Goal: Information Seeking & Learning: Learn about a topic

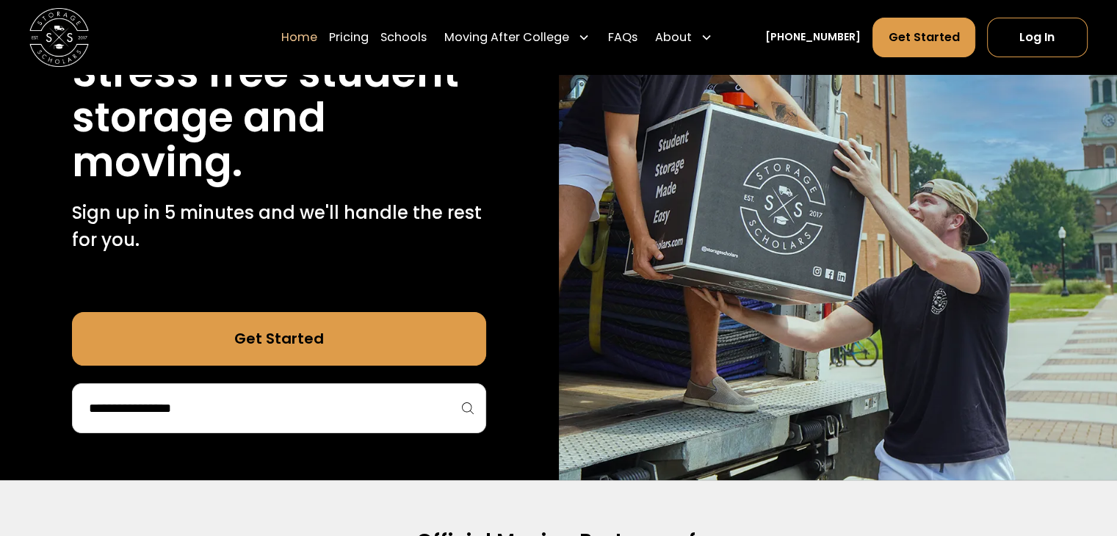
scroll to position [209, 0]
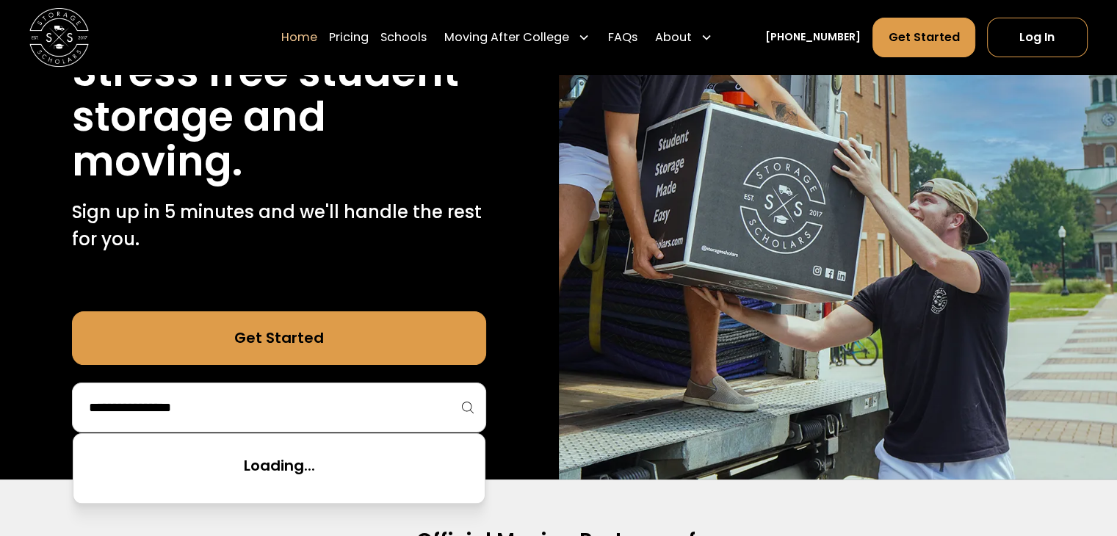
click at [330, 395] on input "search" at bounding box center [278, 407] width 383 height 25
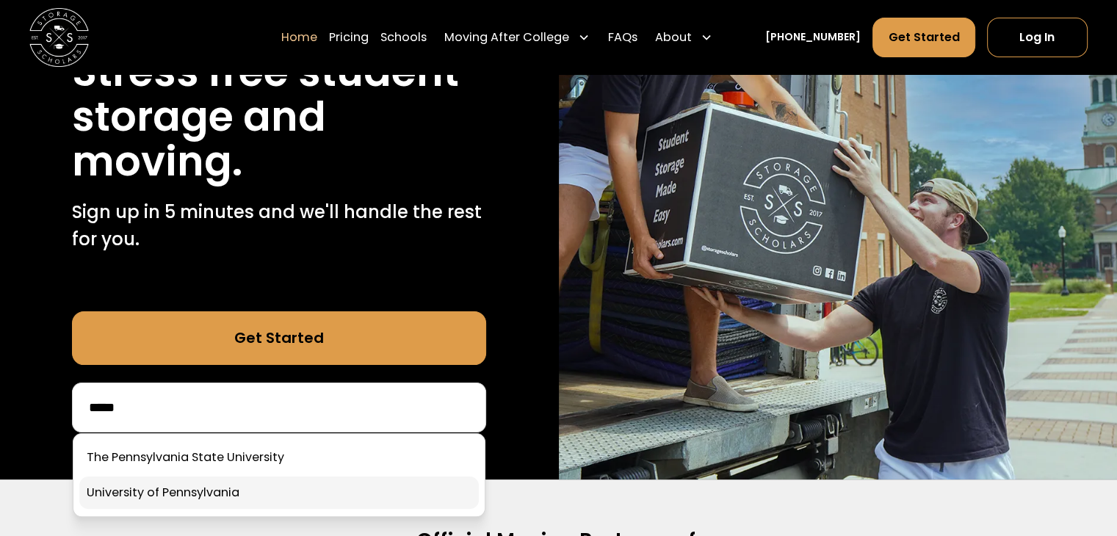
type input "*****"
click at [159, 488] on link at bounding box center [278, 493] width 399 height 32
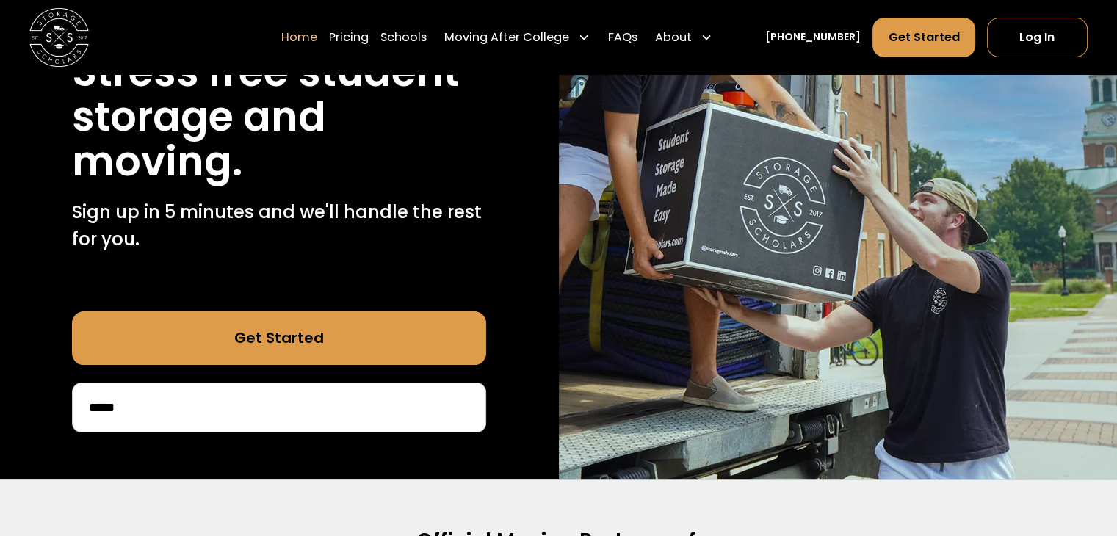
click at [205, 392] on div "*****" at bounding box center [279, 408] width 414 height 50
click at [164, 419] on input "*****" at bounding box center [278, 407] width 383 height 25
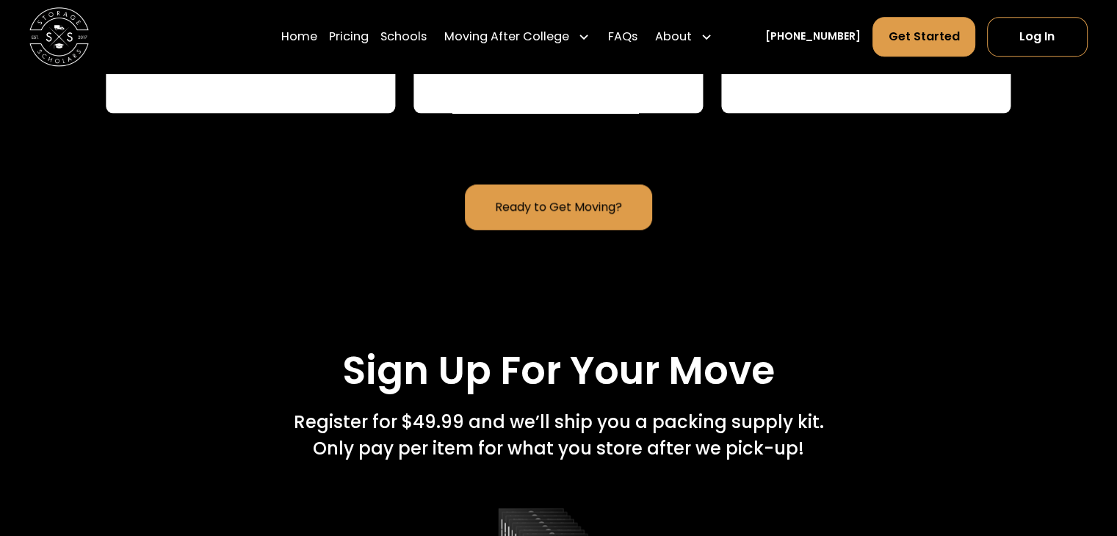
scroll to position [1841, 0]
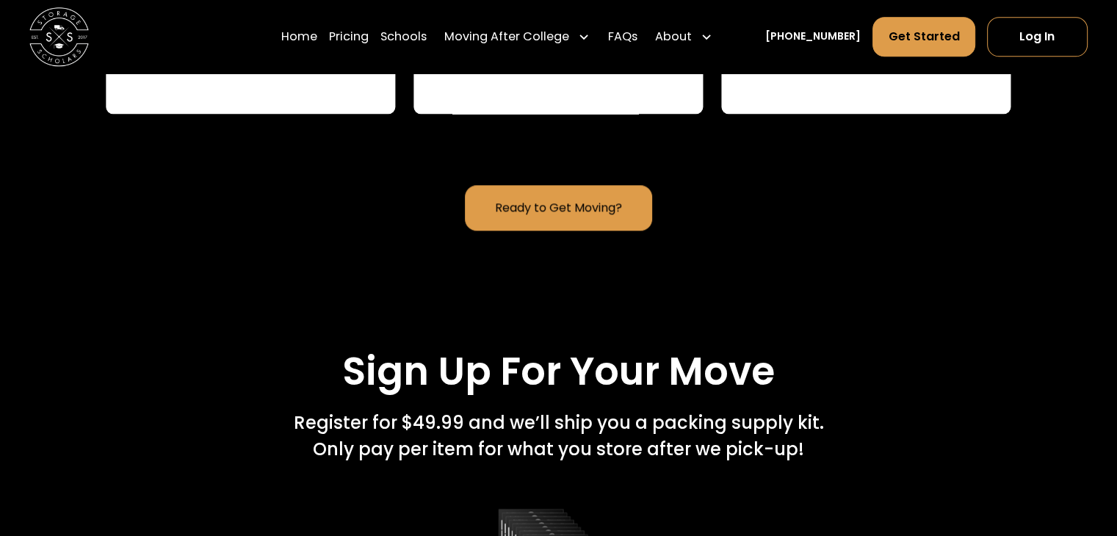
click at [551, 206] on link "Ready to Get Moving?" at bounding box center [559, 208] width 188 height 46
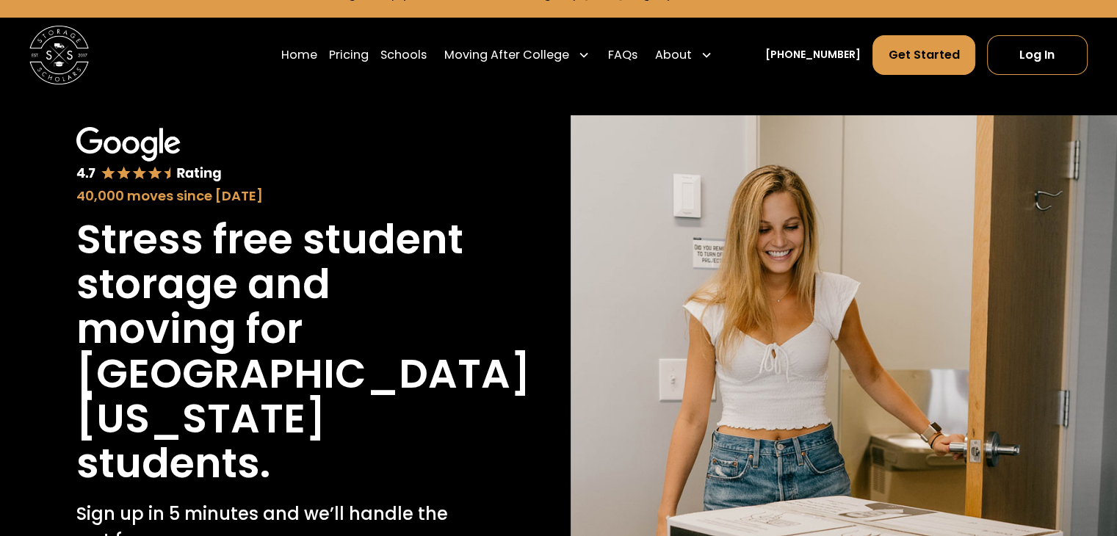
scroll to position [0, 0]
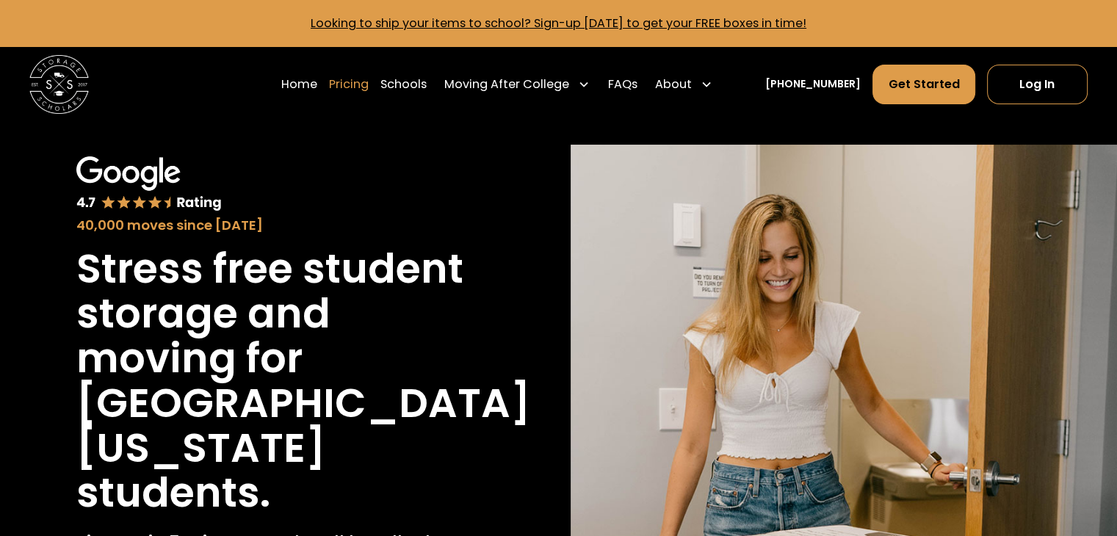
click at [369, 82] on link "Pricing" at bounding box center [349, 84] width 40 height 41
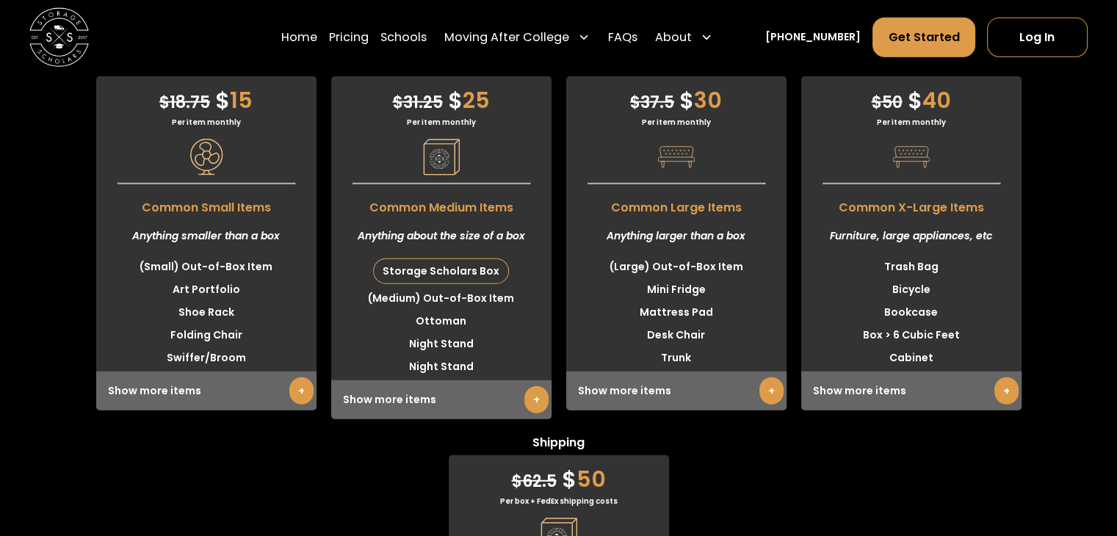
scroll to position [3718, 0]
click at [514, 396] on div "Show more items +" at bounding box center [441, 398] width 220 height 39
click at [526, 398] on link "+" at bounding box center [536, 398] width 24 height 27
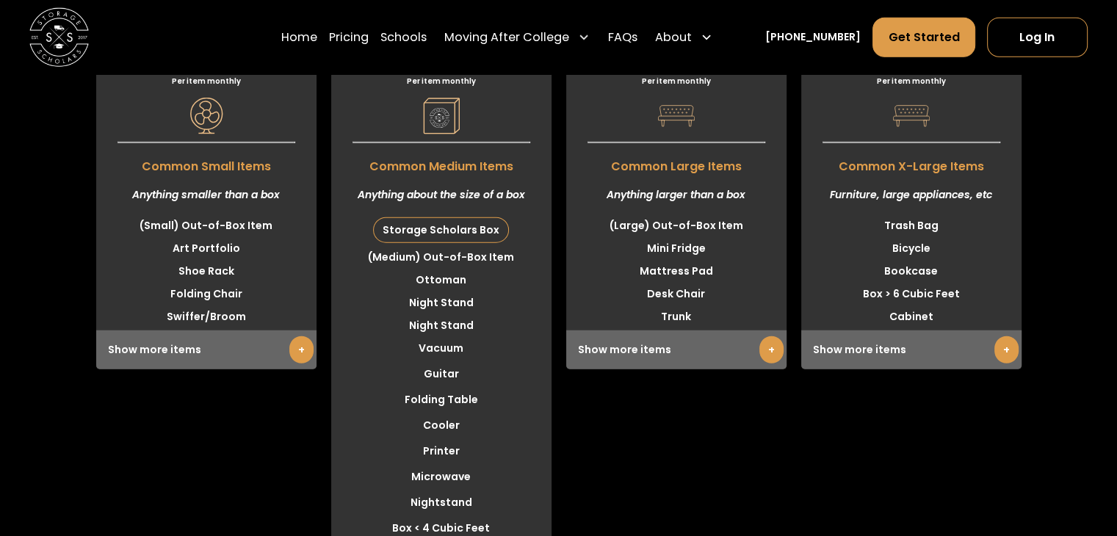
scroll to position [3757, 0]
click at [759, 350] on link "+" at bounding box center [771, 350] width 24 height 27
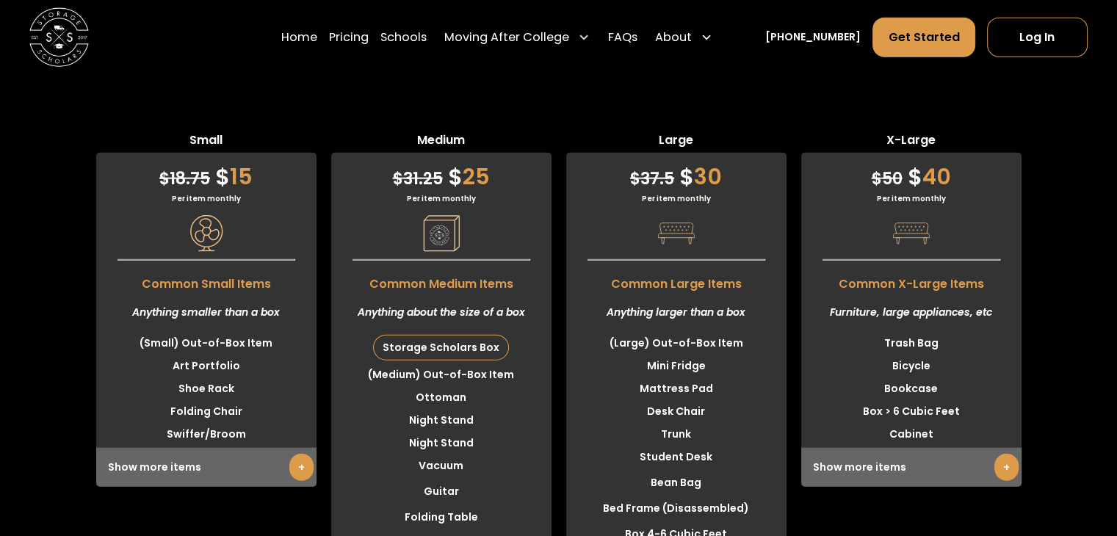
scroll to position [3639, 0]
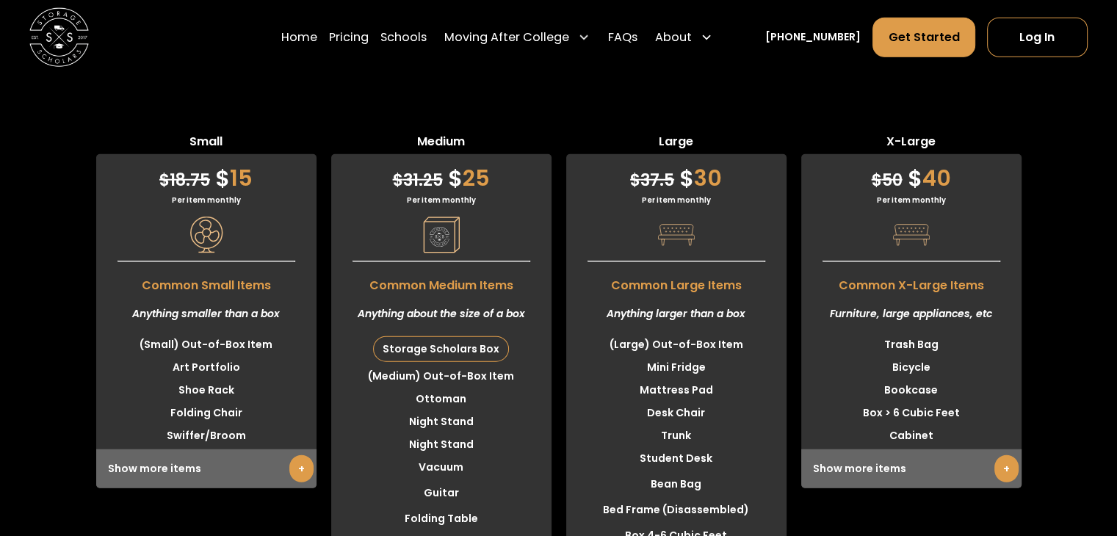
click at [1002, 462] on link "+" at bounding box center [1006, 468] width 24 height 27
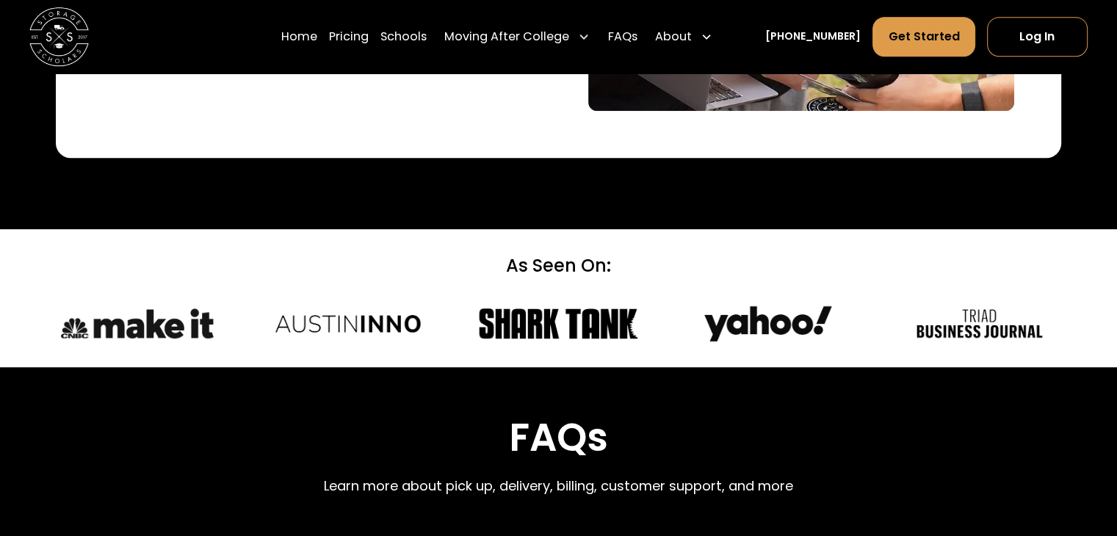
scroll to position [6706, 0]
